Goal: Communication & Community: Share content

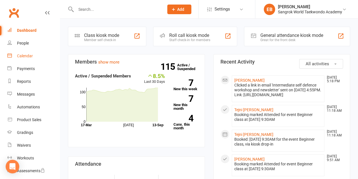
click at [22, 57] on div "Calendar" at bounding box center [25, 56] width 16 height 5
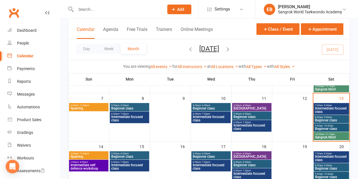
scroll to position [78, 0]
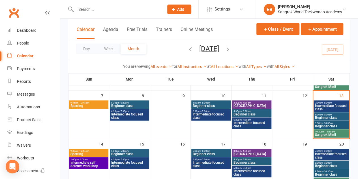
click at [87, 162] on span "Intermediate self defence workshop" at bounding box center [88, 164] width 37 height 7
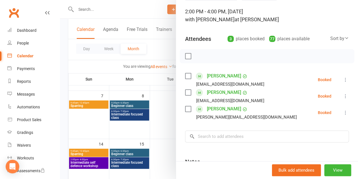
scroll to position [35, 0]
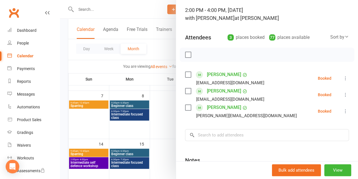
click at [185, 75] on label at bounding box center [188, 75] width 6 height 6
click at [185, 92] on label at bounding box center [188, 91] width 6 height 6
click at [185, 107] on label at bounding box center [188, 107] width 6 height 6
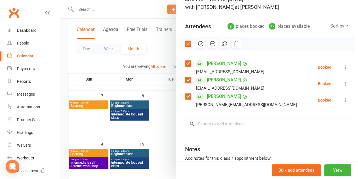
scroll to position [24, 0]
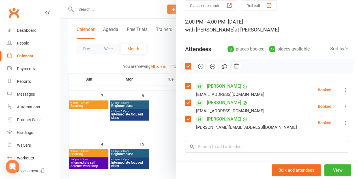
click at [221, 65] on icon "button" at bounding box center [224, 66] width 6 height 6
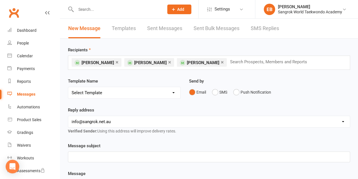
click at [111, 154] on p "﻿" at bounding box center [209, 156] width 275 height 7
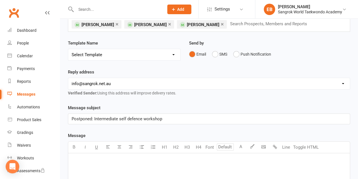
scroll to position [42, 0]
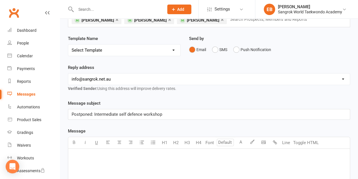
click at [108, 153] on p "﻿" at bounding box center [209, 155] width 275 height 7
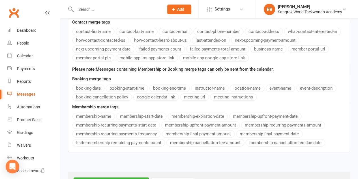
scroll to position [281, 0]
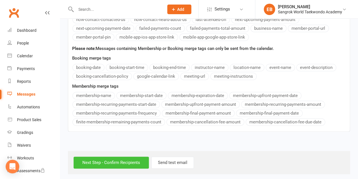
click at [118, 157] on input "Next Step - Confirm Recipients" at bounding box center [111, 162] width 75 height 12
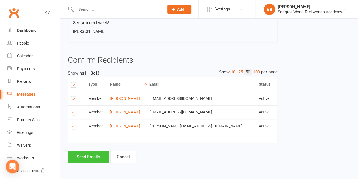
click at [100, 155] on button "Send Emails" at bounding box center [88, 157] width 41 height 12
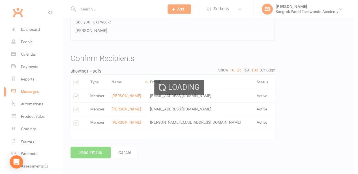
scroll to position [112, 0]
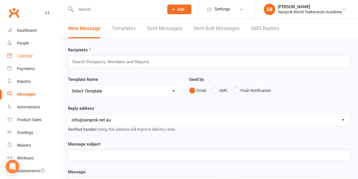
click at [24, 59] on link "Calendar" at bounding box center [33, 56] width 52 height 13
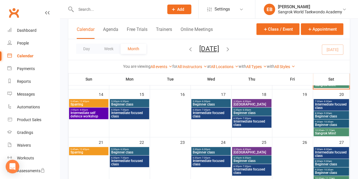
scroll to position [135, 0]
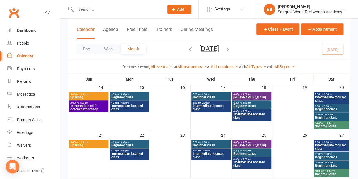
click at [100, 104] on span "Intermediate self defence workshop" at bounding box center [88, 107] width 37 height 7
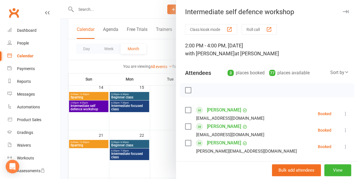
click at [185, 111] on label at bounding box center [188, 110] width 6 height 6
click at [185, 123] on label at bounding box center [188, 126] width 6 height 6
click at [186, 142] on label at bounding box center [188, 143] width 6 height 6
click at [222, 92] on icon "button" at bounding box center [224, 90] width 6 height 6
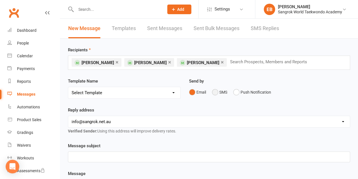
click at [220, 91] on button "SMS" at bounding box center [219, 92] width 15 height 11
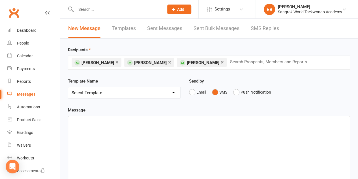
click at [144, 129] on div "﻿" at bounding box center [209, 158] width 282 height 85
click at [165, 122] on span "Hello! Just letting you know that we will postponed the self defence workshop -" at bounding box center [147, 120] width 150 height 5
click at [216, 119] on span "Hello! Just letting you know that we will postpone the self defence workshop -" at bounding box center [146, 120] width 148 height 5
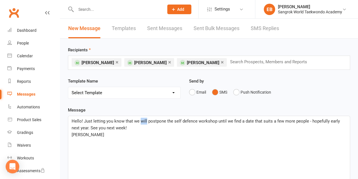
drag, startPoint x: 146, startPoint y: 120, endPoint x: 140, endPoint y: 121, distance: 5.1
click at [140, 121] on span "Hello! Just letting you know that we will postpone the self defence workshop un…" at bounding box center [207, 124] width 270 height 12
click at [166, 122] on span "Hello! Just letting you know that we have postpone the self defence workshop un…" at bounding box center [208, 124] width 272 height 12
click at [167, 121] on span "Hello! Just letting you know that we have postpone the self defence workshop un…" at bounding box center [208, 124] width 272 height 12
click at [220, 120] on span "Hello! Just letting you know that we have postponed the self defence workshop u…" at bounding box center [209, 124] width 274 height 12
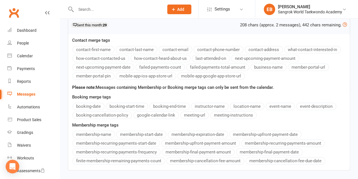
scroll to position [221, 0]
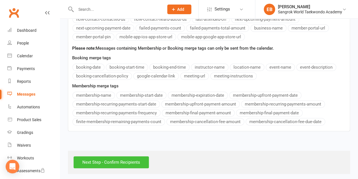
click at [127, 156] on input "Next Step - Confirm Recipients" at bounding box center [111, 162] width 75 height 12
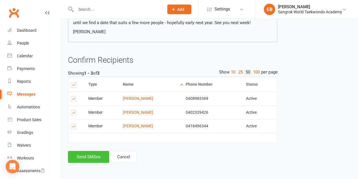
click at [99, 154] on button "Send SMSes" at bounding box center [88, 157] width 41 height 12
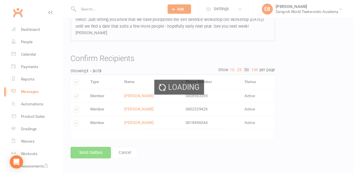
scroll to position [76, 0]
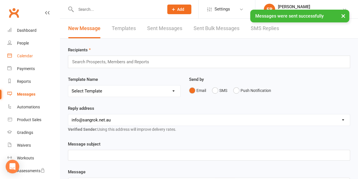
click at [23, 60] on link "Calendar" at bounding box center [33, 56] width 52 height 13
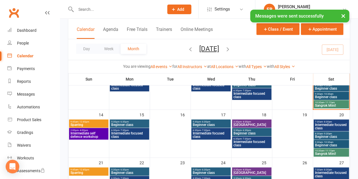
scroll to position [106, 0]
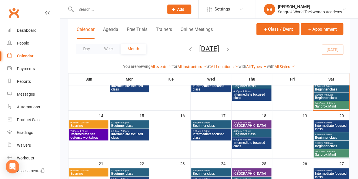
click at [92, 139] on span "Intermediate self defence workshop" at bounding box center [88, 135] width 37 height 7
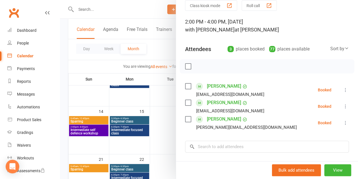
scroll to position [95, 0]
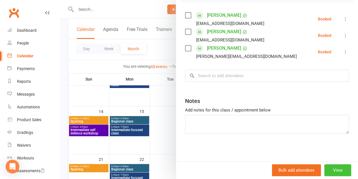
click at [326, 168] on button "View" at bounding box center [338, 170] width 27 height 12
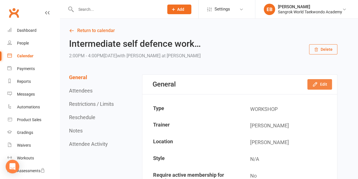
click at [314, 87] on button "Edit" at bounding box center [320, 84] width 25 height 10
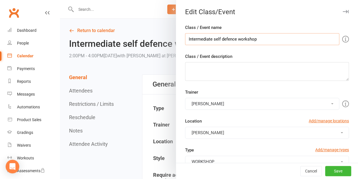
click at [185, 38] on input "Intermediate self defence workshop" at bounding box center [262, 39] width 154 height 12
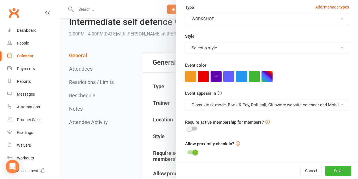
scroll to position [42, 0]
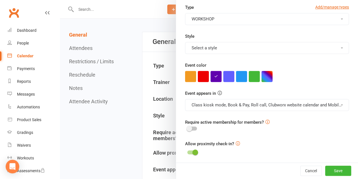
type input "POSTPONED: Intermediate self defence workshop"
click at [328, 171] on button "Save" at bounding box center [338, 171] width 26 height 10
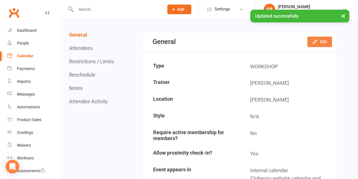
click at [319, 39] on button "Edit" at bounding box center [320, 42] width 25 height 10
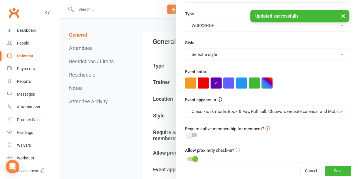
scroll to position [142, 0]
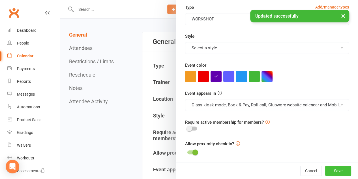
click at [330, 168] on button "Save" at bounding box center [338, 171] width 26 height 10
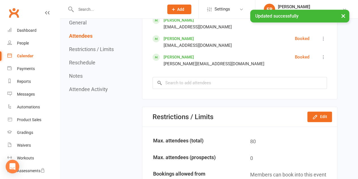
scroll to position [354, 0]
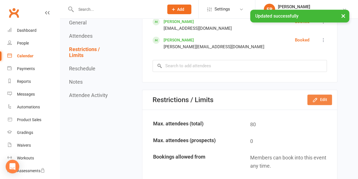
click at [313, 101] on icon "button" at bounding box center [315, 100] width 6 height 6
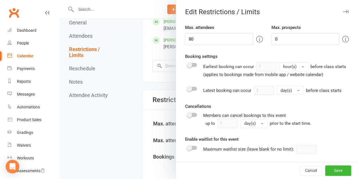
drag, startPoint x: 231, startPoint y: 36, endPoint x: 150, endPoint y: 34, distance: 81.6
click at [150, 34] on div "Attendee limits help you manage class numbers if you have restricted space. If …" at bounding box center [192, 39] width 109 height 13
drag, startPoint x: 190, startPoint y: 36, endPoint x: 163, endPoint y: 36, distance: 26.6
click at [163, 0] on div "Edit Restrictions / Limits Max. attendees 80 Max. prospects 0 Booking settings …" at bounding box center [209, 0] width 298 height 0
type input "0"
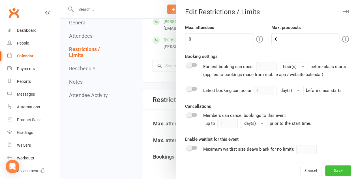
click at [344, 169] on button "Save" at bounding box center [338, 170] width 26 height 10
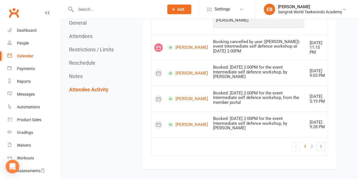
scroll to position [1020, 0]
